Goal: Transaction & Acquisition: Purchase product/service

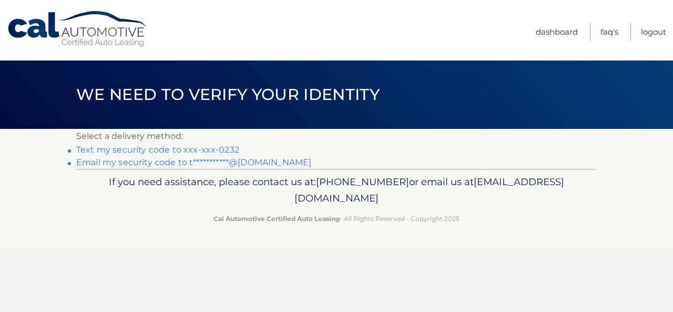
click at [155, 148] on link "Text my security code to xxx-xxx-0232" at bounding box center [157, 150] width 163 height 10
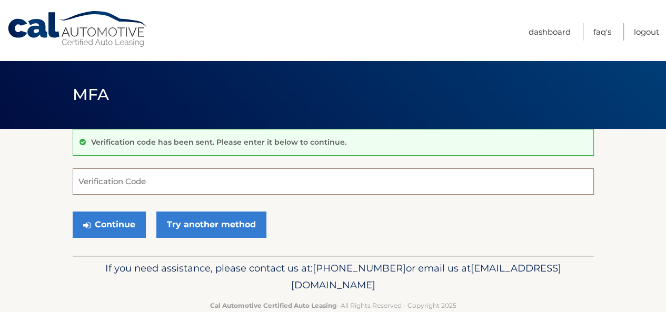
click at [159, 179] on input "Verification Code" at bounding box center [333, 181] width 521 height 26
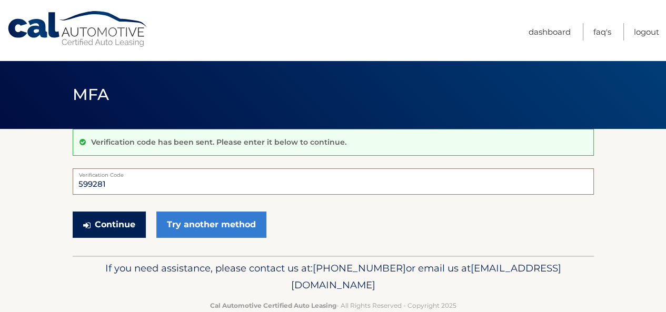
type input "599281"
click at [108, 226] on button "Continue" at bounding box center [109, 224] width 73 height 26
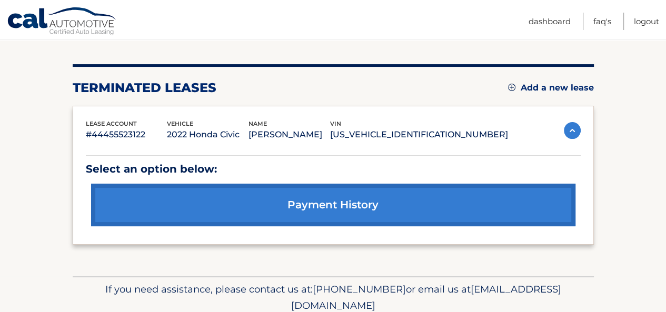
scroll to position [155, 0]
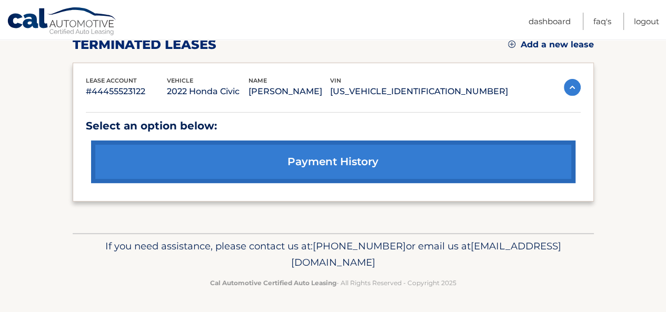
click at [548, 43] on link "Add a new lease" at bounding box center [551, 44] width 86 height 11
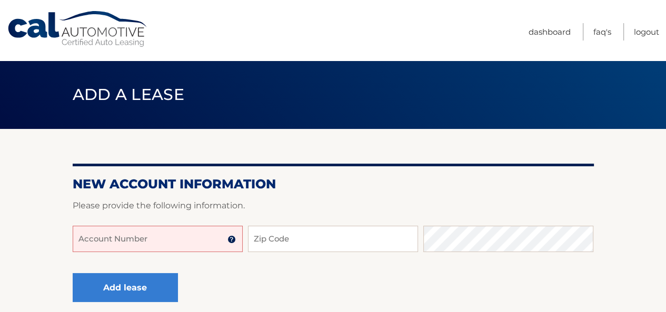
click at [196, 237] on input "Account Number" at bounding box center [158, 239] width 170 height 26
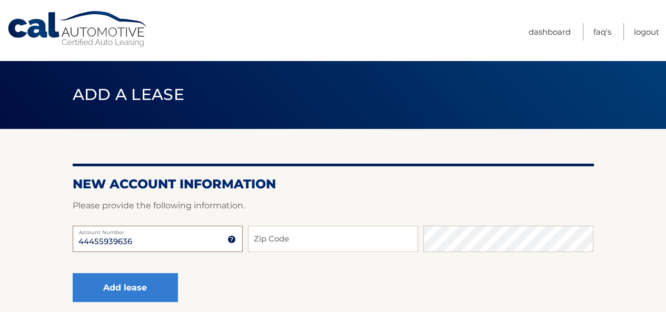
type input "44455939636"
click at [354, 243] on input "Zip Code" at bounding box center [333, 239] width 170 height 26
type input "11747"
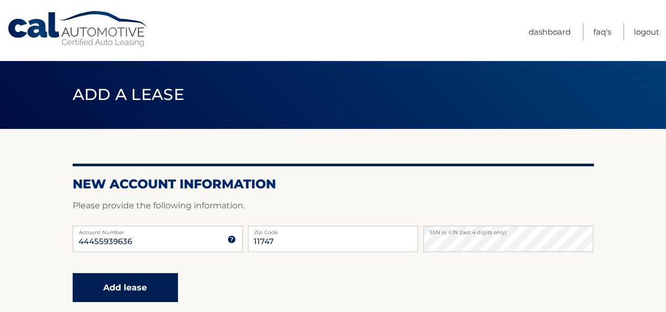
click at [132, 286] on button "Add lease" at bounding box center [125, 287] width 105 height 29
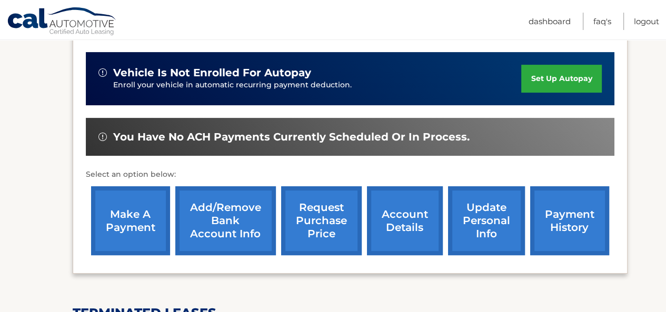
scroll to position [295, 0]
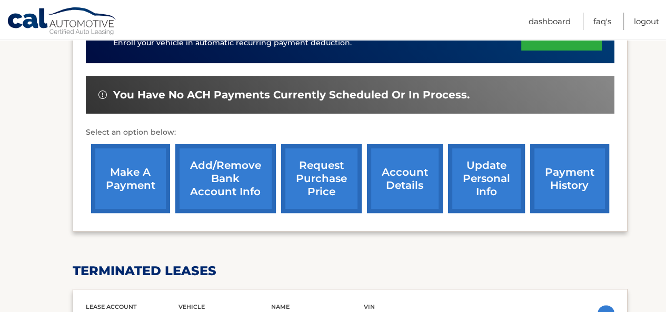
click at [131, 175] on link "make a payment" at bounding box center [130, 178] width 79 height 69
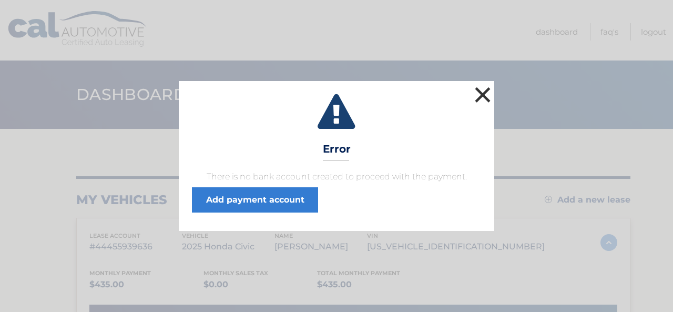
click at [478, 97] on button "×" at bounding box center [482, 94] width 21 height 21
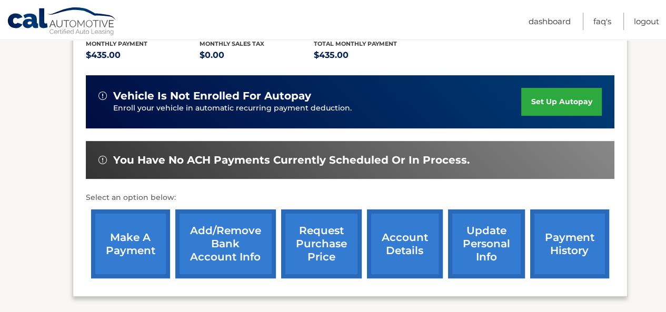
scroll to position [278, 0]
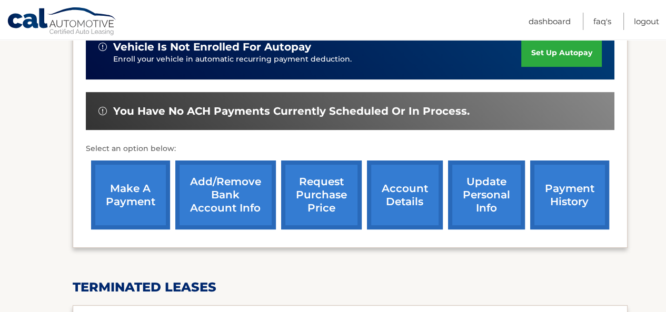
click at [116, 201] on link "make a payment" at bounding box center [130, 194] width 79 height 69
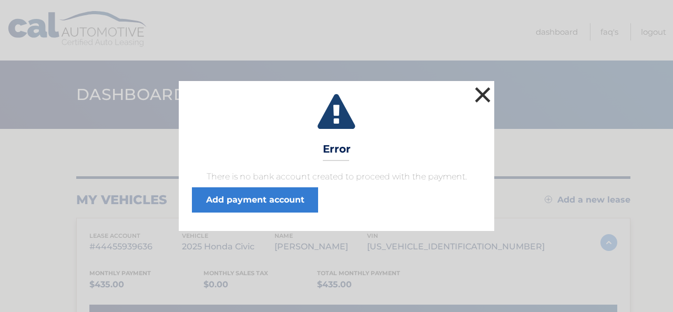
click at [484, 93] on button "×" at bounding box center [482, 94] width 21 height 21
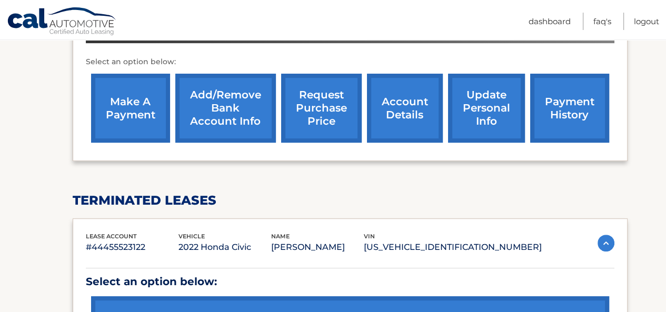
scroll to position [295, 0]
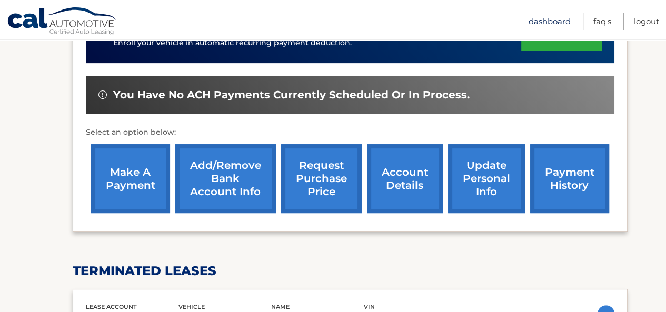
click at [546, 21] on link "Dashboard" at bounding box center [549, 21] width 42 height 17
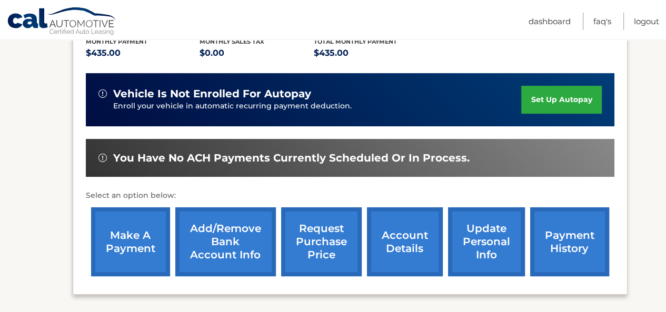
scroll to position [245, 0]
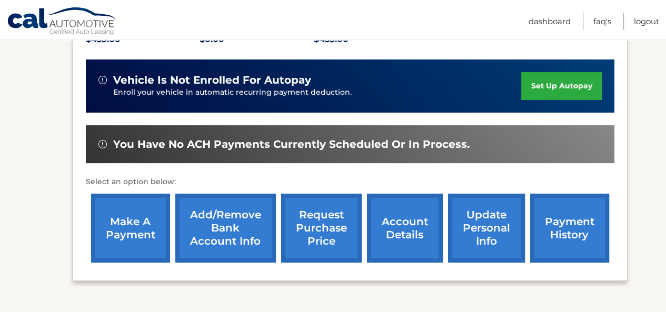
click at [418, 224] on link "account details" at bounding box center [405, 228] width 76 height 69
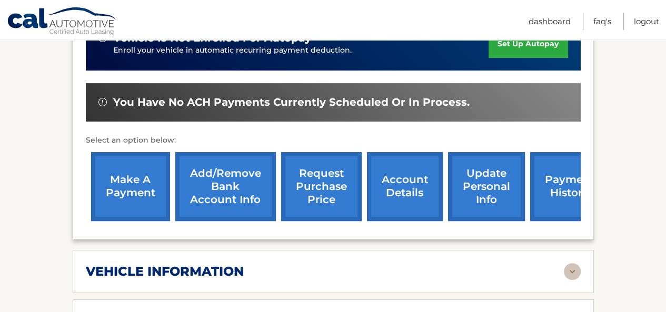
scroll to position [259, 0]
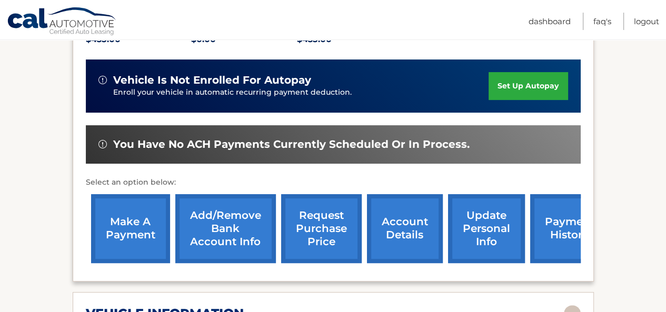
click at [529, 78] on link "set up autopay" at bounding box center [527, 86] width 79 height 28
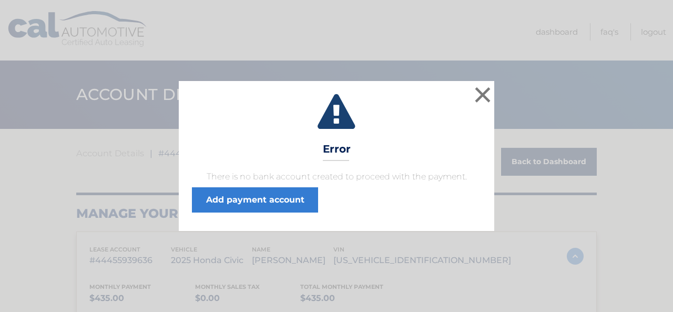
click at [471, 99] on icon at bounding box center [336, 113] width 289 height 38
click at [481, 89] on button "×" at bounding box center [482, 94] width 21 height 21
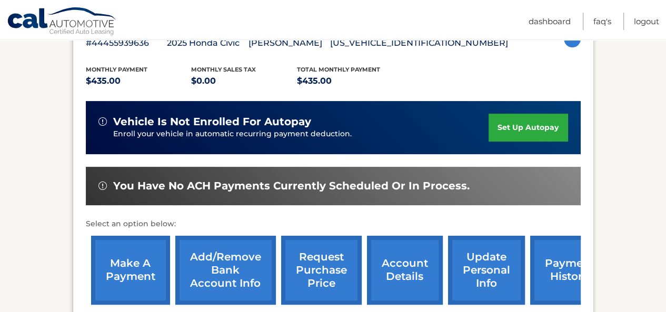
scroll to position [224, 0]
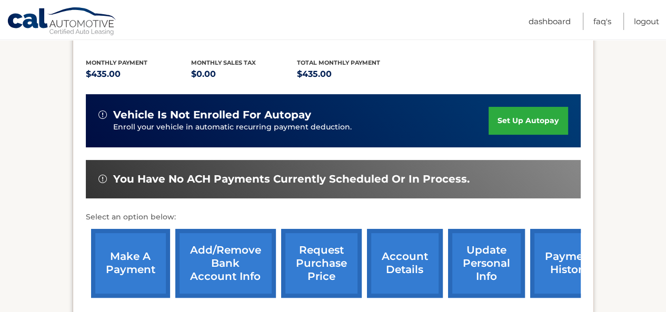
click at [235, 271] on link "Add/Remove bank account info" at bounding box center [225, 263] width 100 height 69
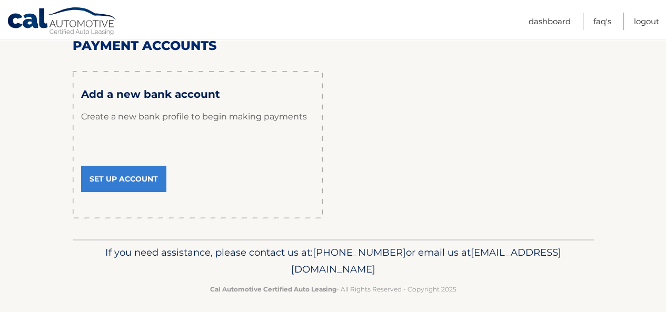
scroll to position [149, 0]
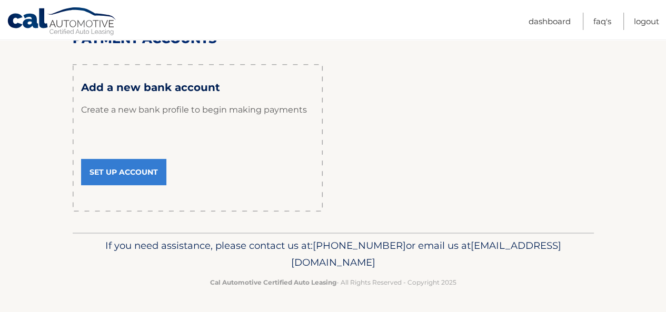
click at [143, 172] on link "Set Up Account" at bounding box center [123, 172] width 85 height 26
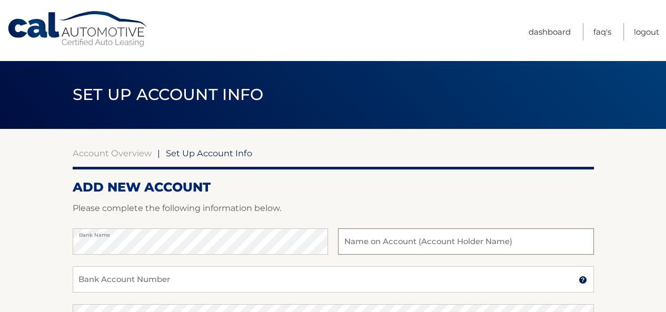
click at [459, 243] on input "text" at bounding box center [465, 241] width 255 height 26
type input "[PERSON_NAME]"
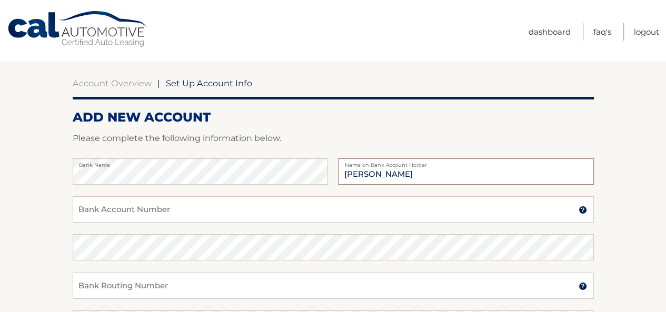
scroll to position [112, 0]
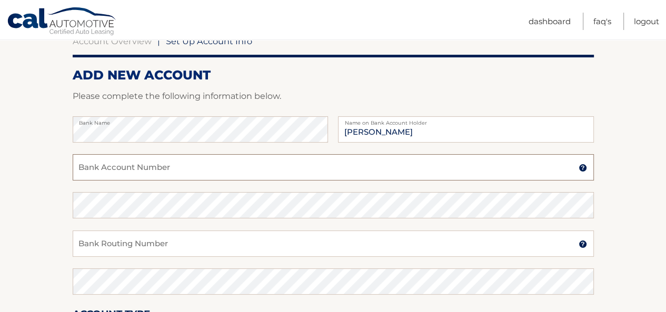
click at [186, 168] on input "Bank Account Number" at bounding box center [333, 167] width 521 height 26
type input "0510001793"
click at [245, 244] on input "Bank Routing Number" at bounding box center [333, 243] width 521 height 26
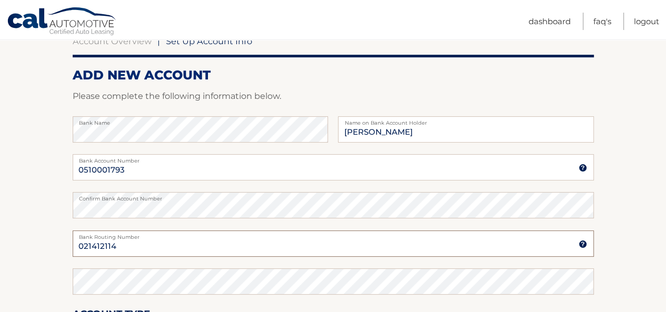
type input "021412114"
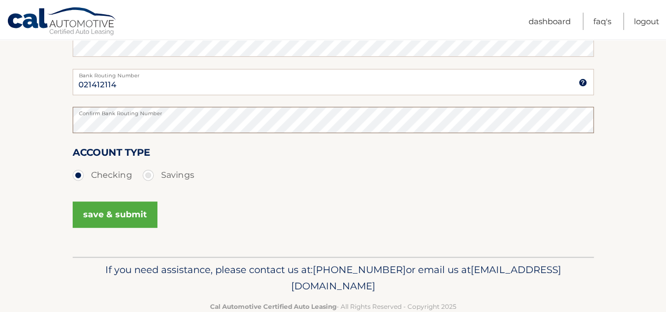
scroll to position [287, 0]
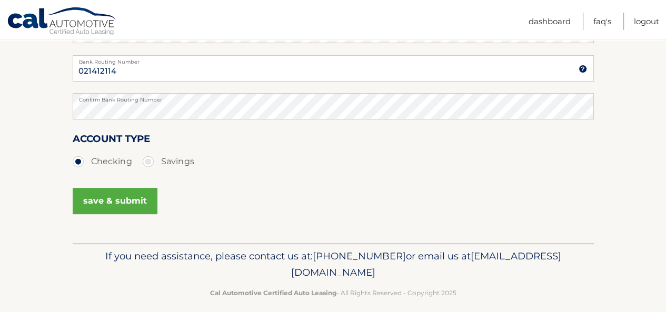
click at [121, 193] on button "save & submit" at bounding box center [115, 201] width 85 height 26
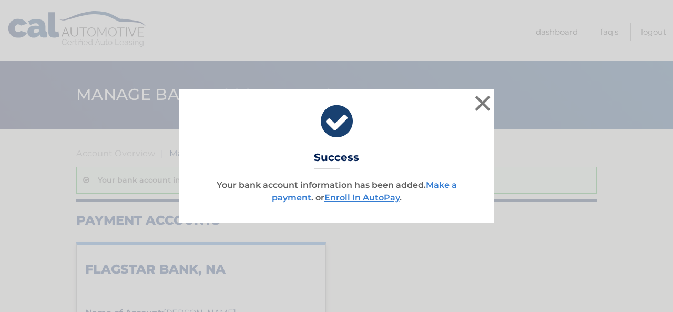
click at [296, 194] on link "Make a payment" at bounding box center [364, 191] width 185 height 23
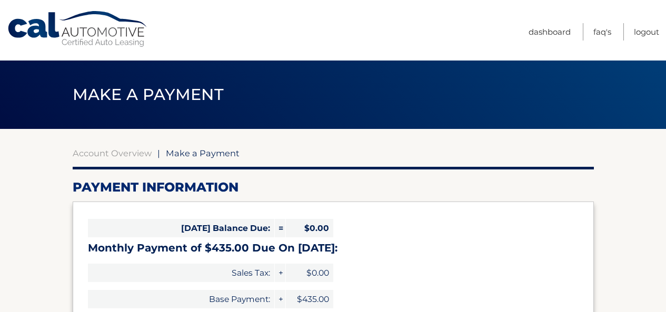
select select "ODhlMTU4ZDQtNzBiZS00Mjc2LTk1N2UtYTI5MTc0ZjQ0Y2M3"
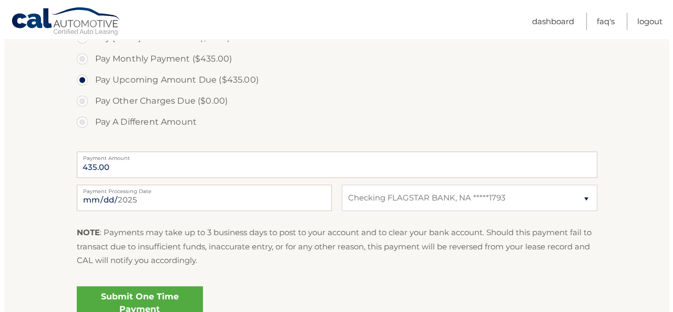
scroll to position [379, 0]
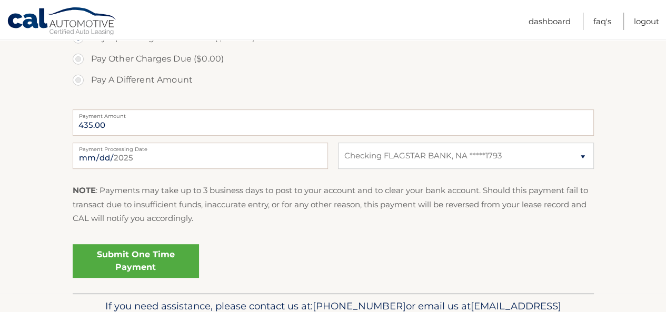
click at [135, 267] on link "Submit One Time Payment" at bounding box center [136, 261] width 126 height 34
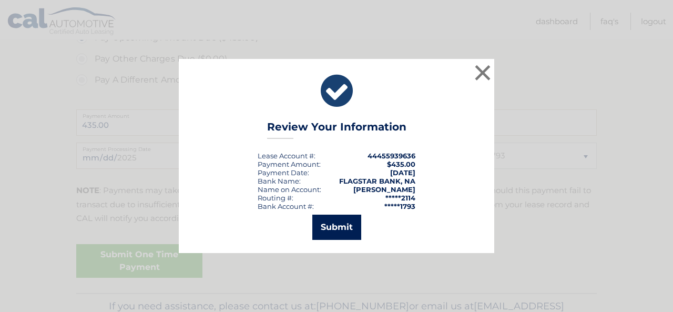
click at [347, 228] on button "Submit" at bounding box center [337, 227] width 49 height 25
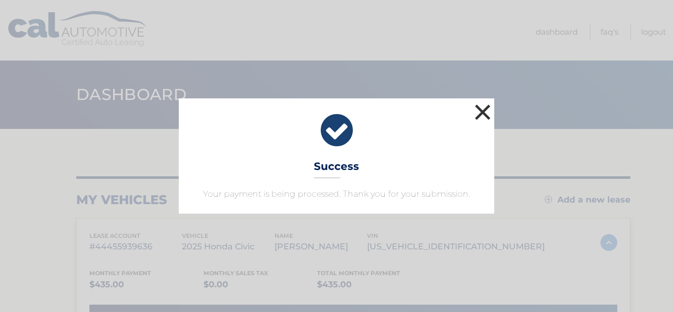
click at [485, 108] on button "×" at bounding box center [482, 112] width 21 height 21
